Goal: Task Accomplishment & Management: Complete application form

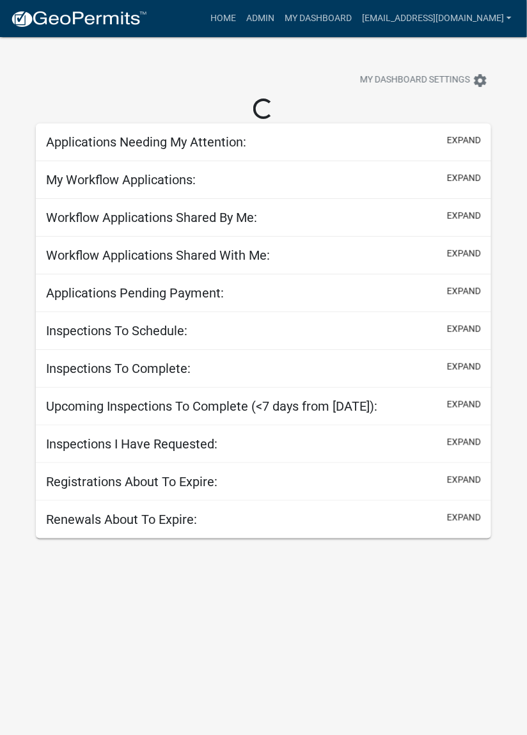
select select "2: 50"
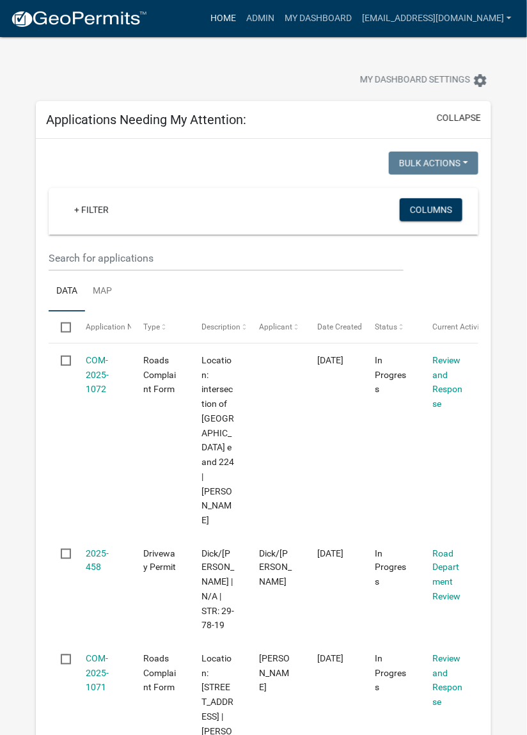
click at [241, 16] on link "Home" at bounding box center [223, 18] width 36 height 24
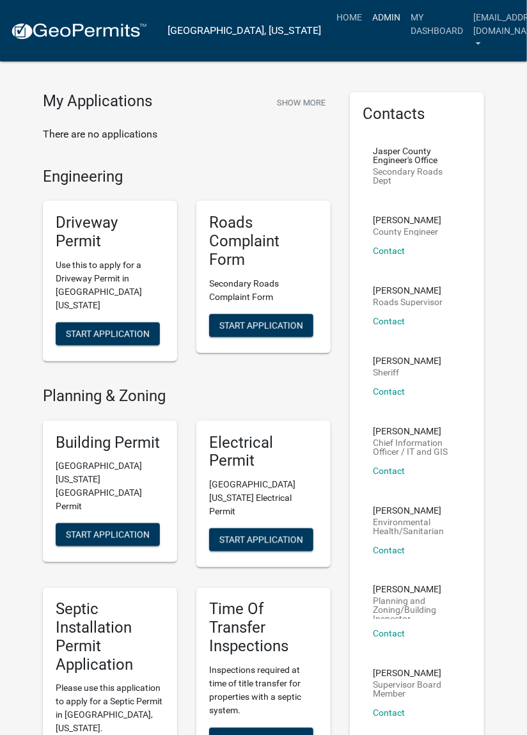
click at [367, 15] on link "Admin" at bounding box center [386, 17] width 38 height 24
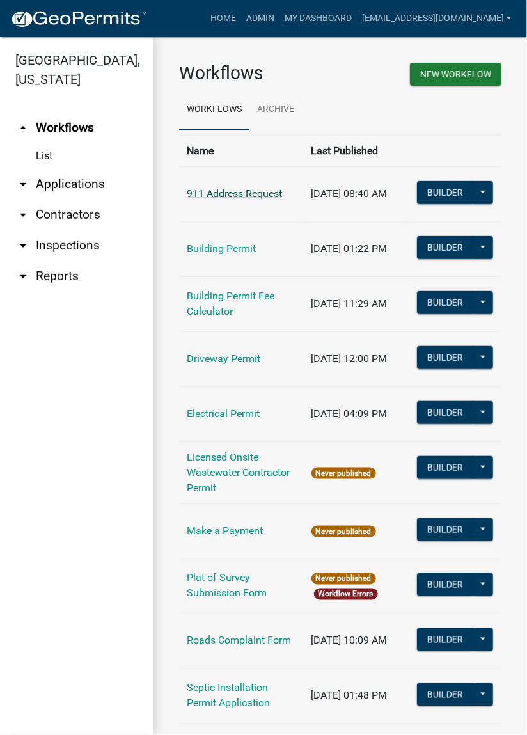
click at [239, 197] on link "911 Address Request" at bounding box center [234, 193] width 95 height 12
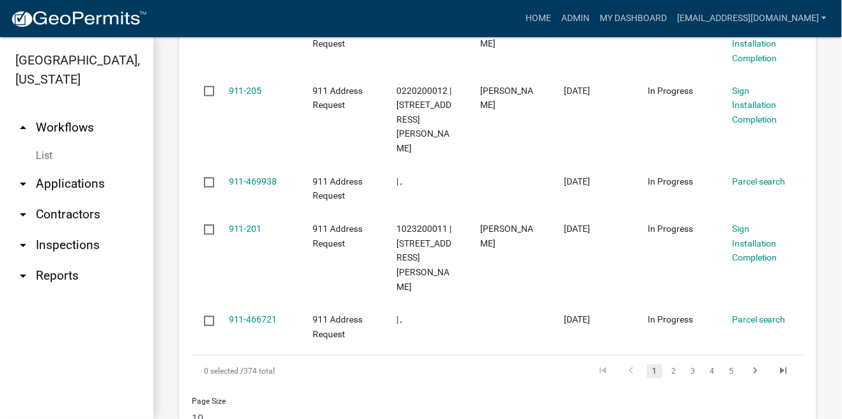
scroll to position [1895, 0]
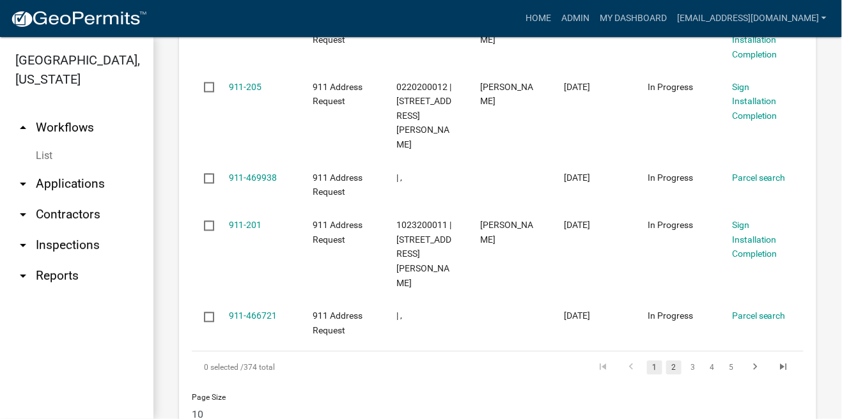
click at [526, 361] on link "2" at bounding box center [673, 368] width 15 height 14
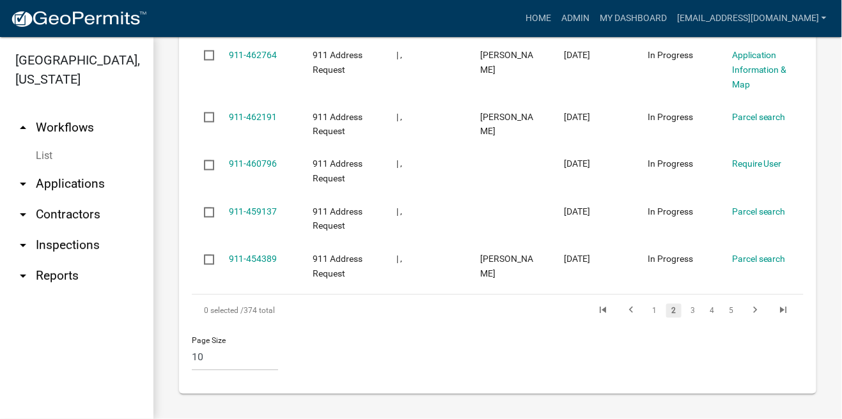
scroll to position [1867, 0]
click at [526, 311] on icon "go to last page" at bounding box center [783, 312] width 17 height 15
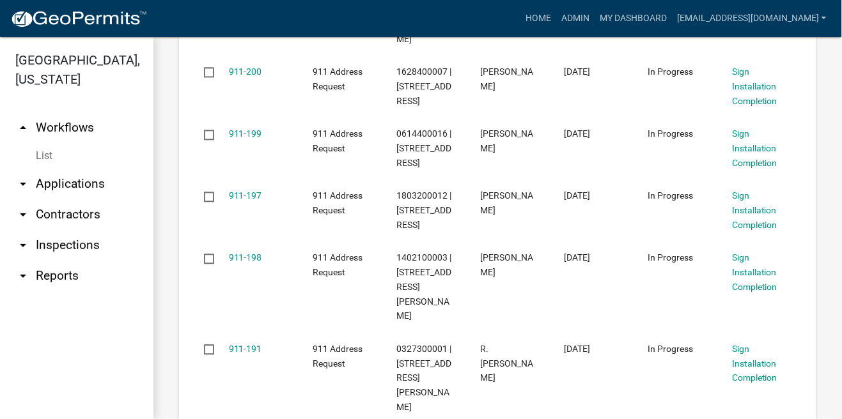
scroll to position [756, 0]
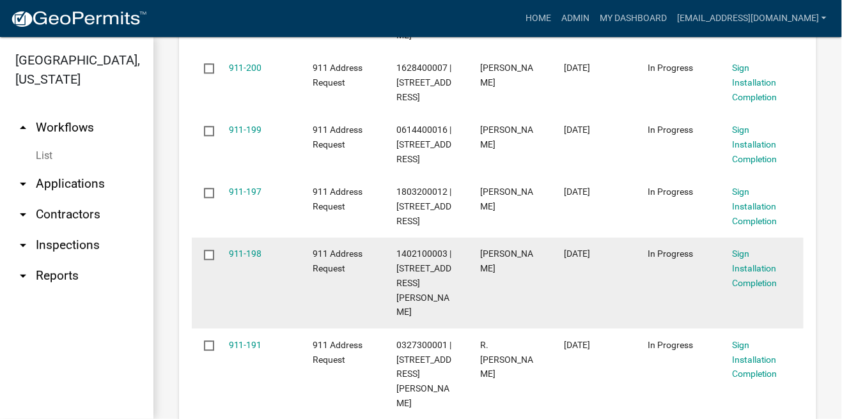
click at [209, 258] on input "checkbox" at bounding box center [208, 254] width 8 height 8
checkbox input "true"
click at [251, 259] on link "911-198" at bounding box center [245, 254] width 33 height 10
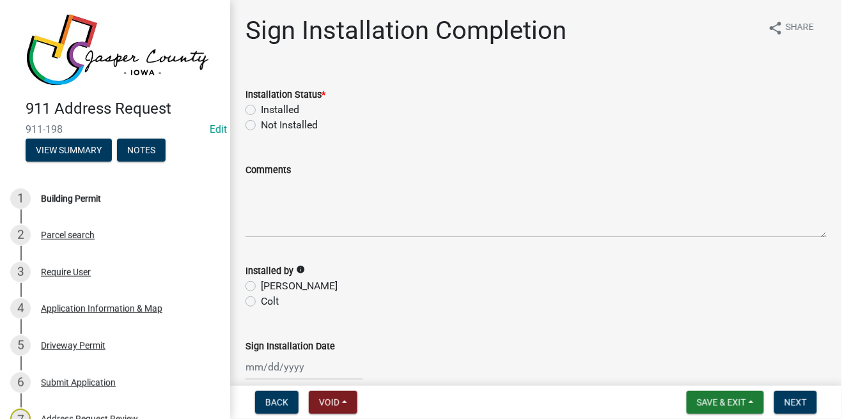
click at [261, 109] on label "Installed" at bounding box center [280, 109] width 38 height 15
click at [261, 109] on input "Installed" at bounding box center [265, 106] width 8 height 8
radio input "true"
click at [261, 281] on label "[PERSON_NAME]" at bounding box center [299, 286] width 77 height 15
click at [261, 281] on input "[PERSON_NAME]" at bounding box center [265, 283] width 8 height 8
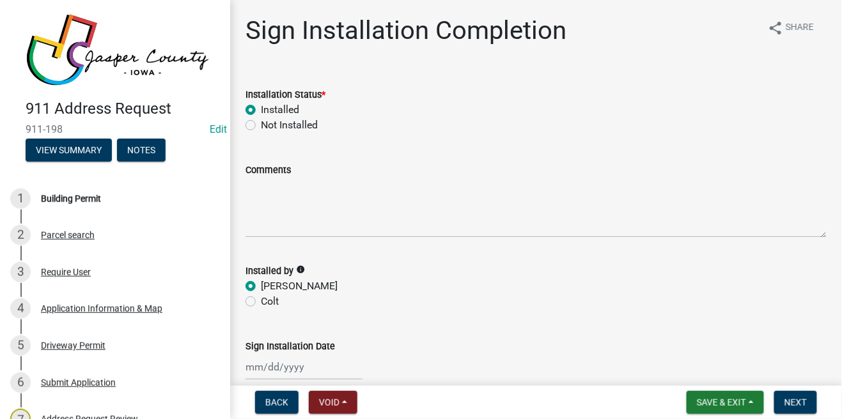
radio input "true"
click at [261, 366] on div at bounding box center [303, 367] width 117 height 26
select select "9"
select select "2025"
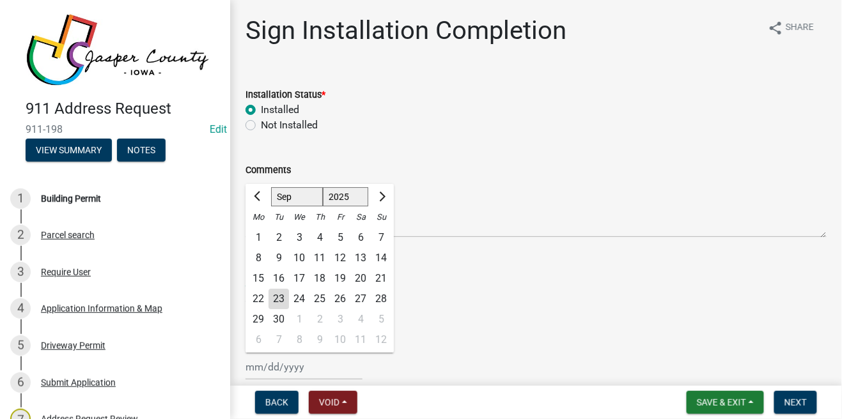
click at [288, 300] on div "23" at bounding box center [278, 299] width 20 height 20
type input "[DATE]"
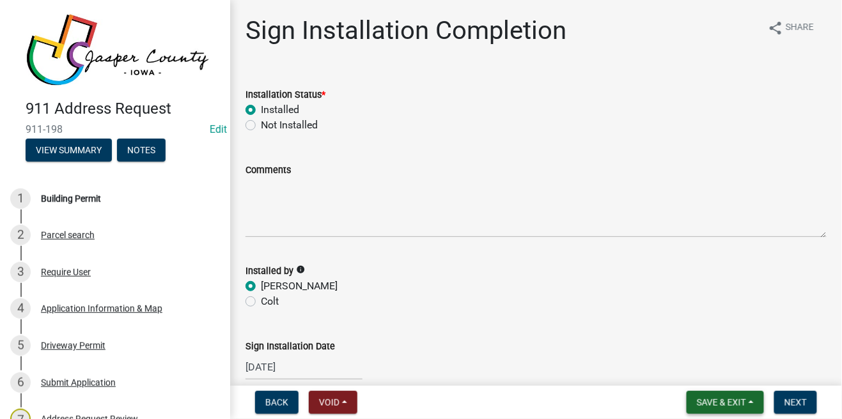
click at [526, 409] on button "Save & Exit" at bounding box center [725, 402] width 77 height 23
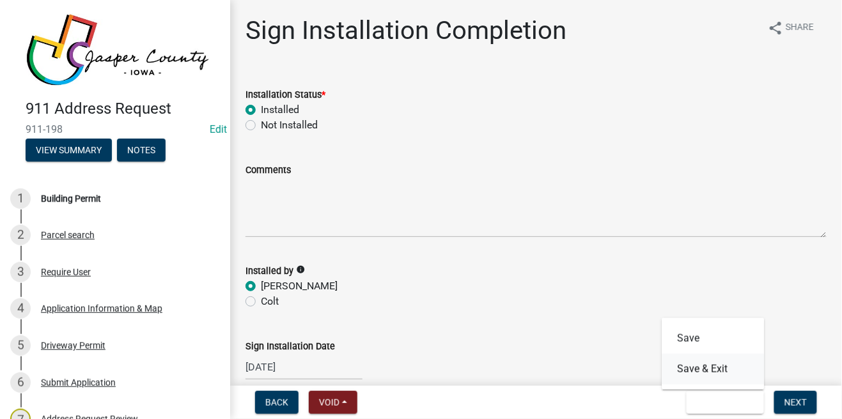
click at [526, 374] on button "Save & Exit" at bounding box center [713, 369] width 102 height 31
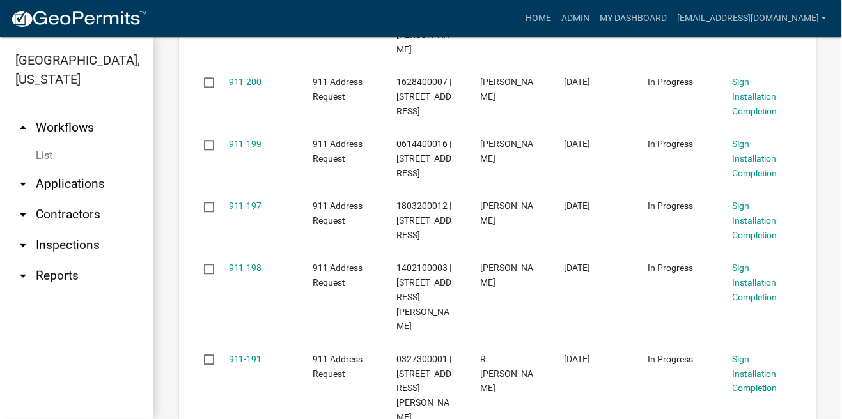
scroll to position [739, 0]
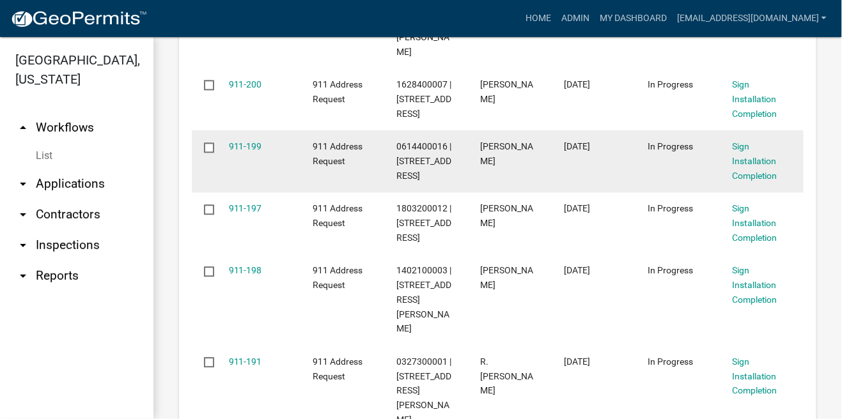
click at [526, 148] on datatable-body-cell "In Progress" at bounding box center [678, 161] width 84 height 62
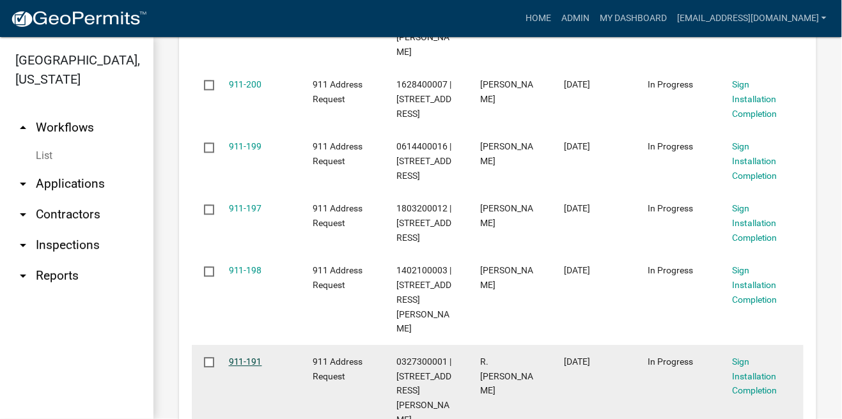
click at [241, 364] on link "911-191" at bounding box center [245, 362] width 33 height 10
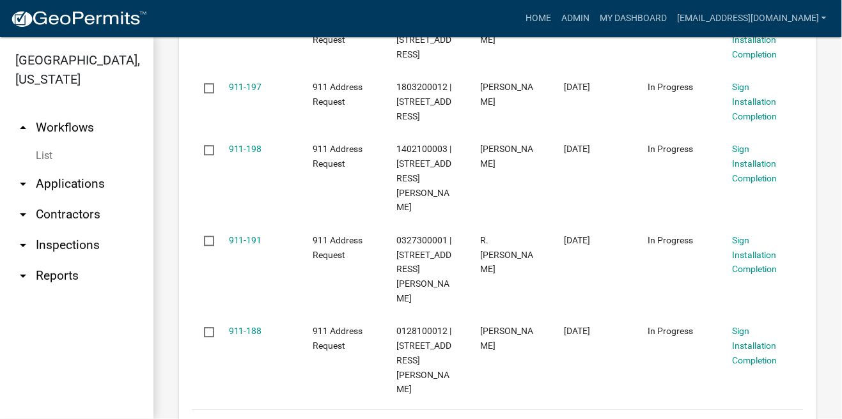
scroll to position [862, 0]
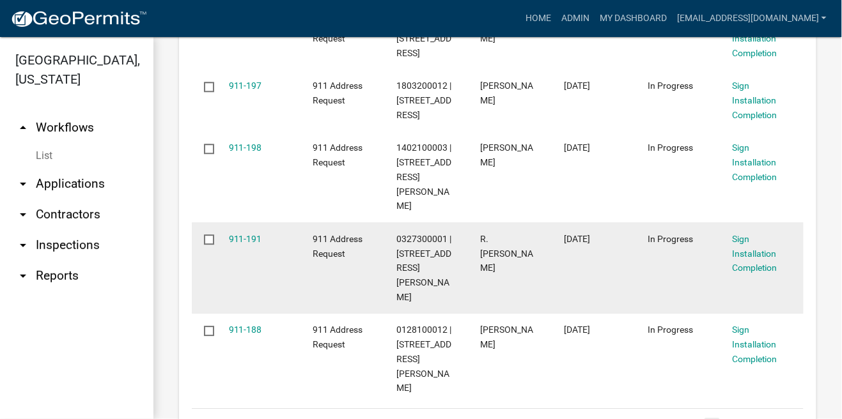
click at [207, 242] on input "checkbox" at bounding box center [208, 239] width 8 height 8
checkbox input "true"
click at [240, 244] on link "911-191" at bounding box center [245, 239] width 33 height 10
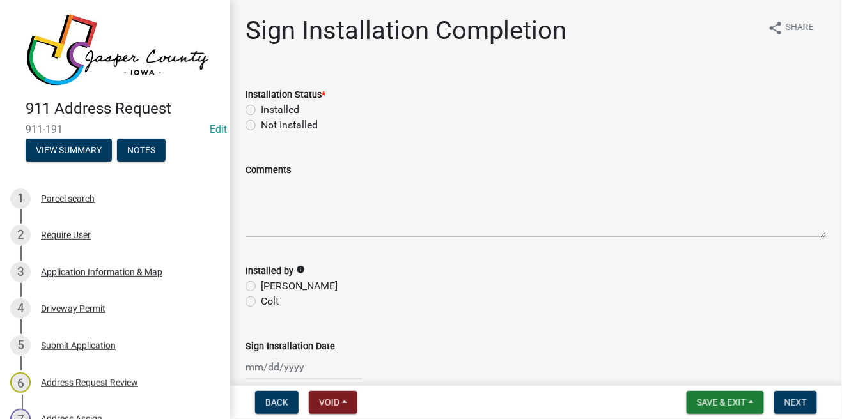
click at [261, 109] on label "Installed" at bounding box center [280, 109] width 38 height 15
click at [261, 109] on input "Installed" at bounding box center [265, 106] width 8 height 8
radio input "true"
click at [261, 287] on label "[PERSON_NAME]" at bounding box center [299, 286] width 77 height 15
click at [261, 287] on input "[PERSON_NAME]" at bounding box center [265, 283] width 8 height 8
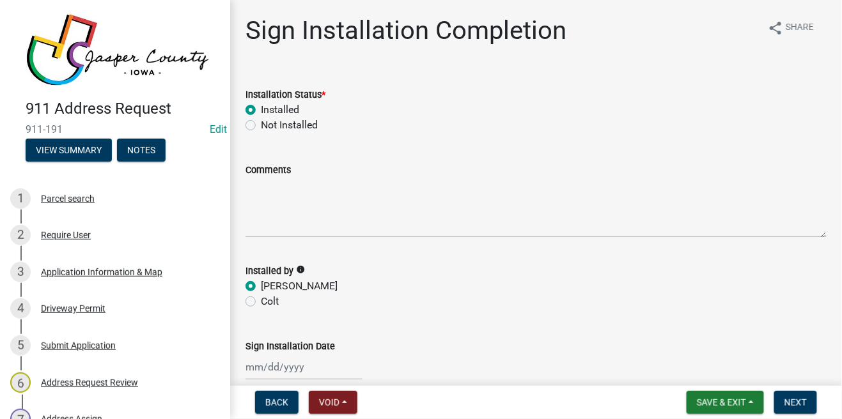
radio input "true"
click at [269, 367] on div at bounding box center [303, 367] width 117 height 26
select select "9"
select select "2025"
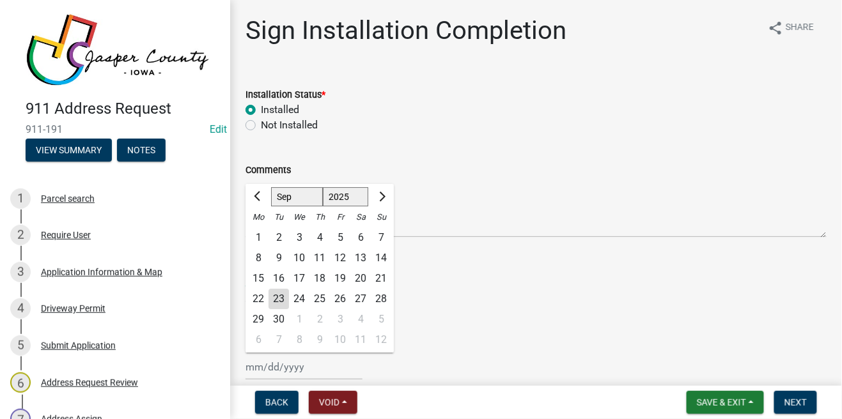
click at [288, 302] on div "23" at bounding box center [278, 299] width 20 height 20
type input "[DATE]"
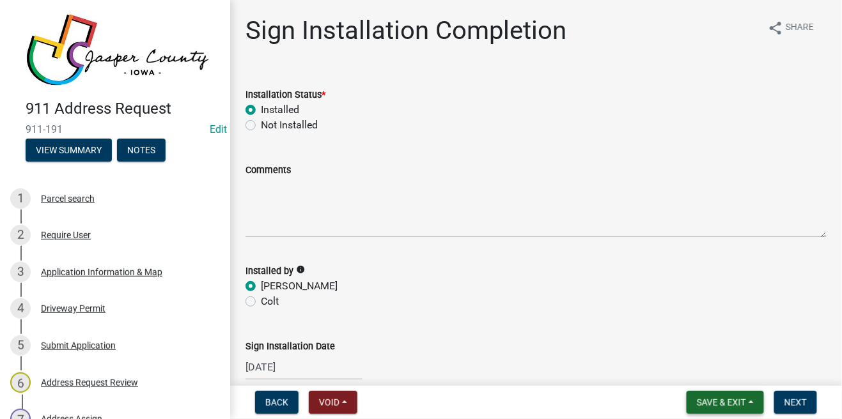
click at [526, 408] on button "Save & Exit" at bounding box center [725, 402] width 77 height 23
click at [526, 343] on button "Save" at bounding box center [713, 338] width 102 height 31
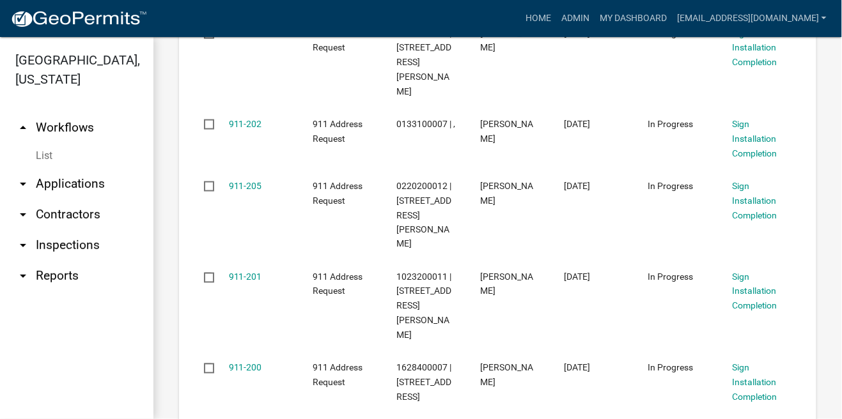
scroll to position [456, 0]
